Goal: Information Seeking & Learning: Learn about a topic

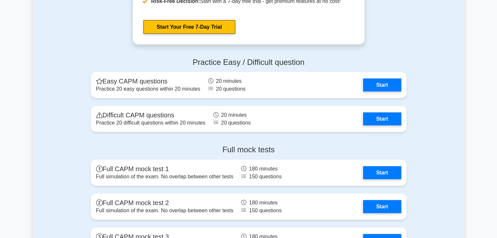
scroll to position [1620, 0]
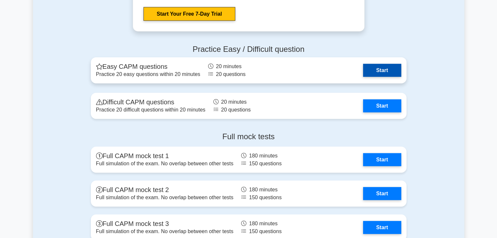
click at [375, 70] on link "Start" at bounding box center [382, 70] width 38 height 13
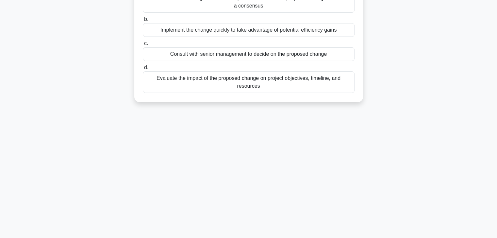
scroll to position [115, 0]
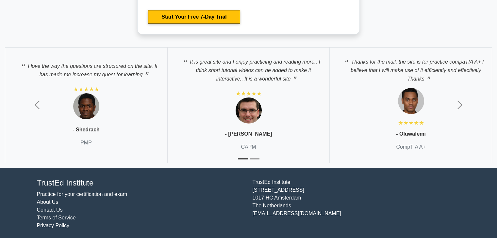
scroll to position [2096, 0]
